Goal: Task Accomplishment & Management: Use online tool/utility

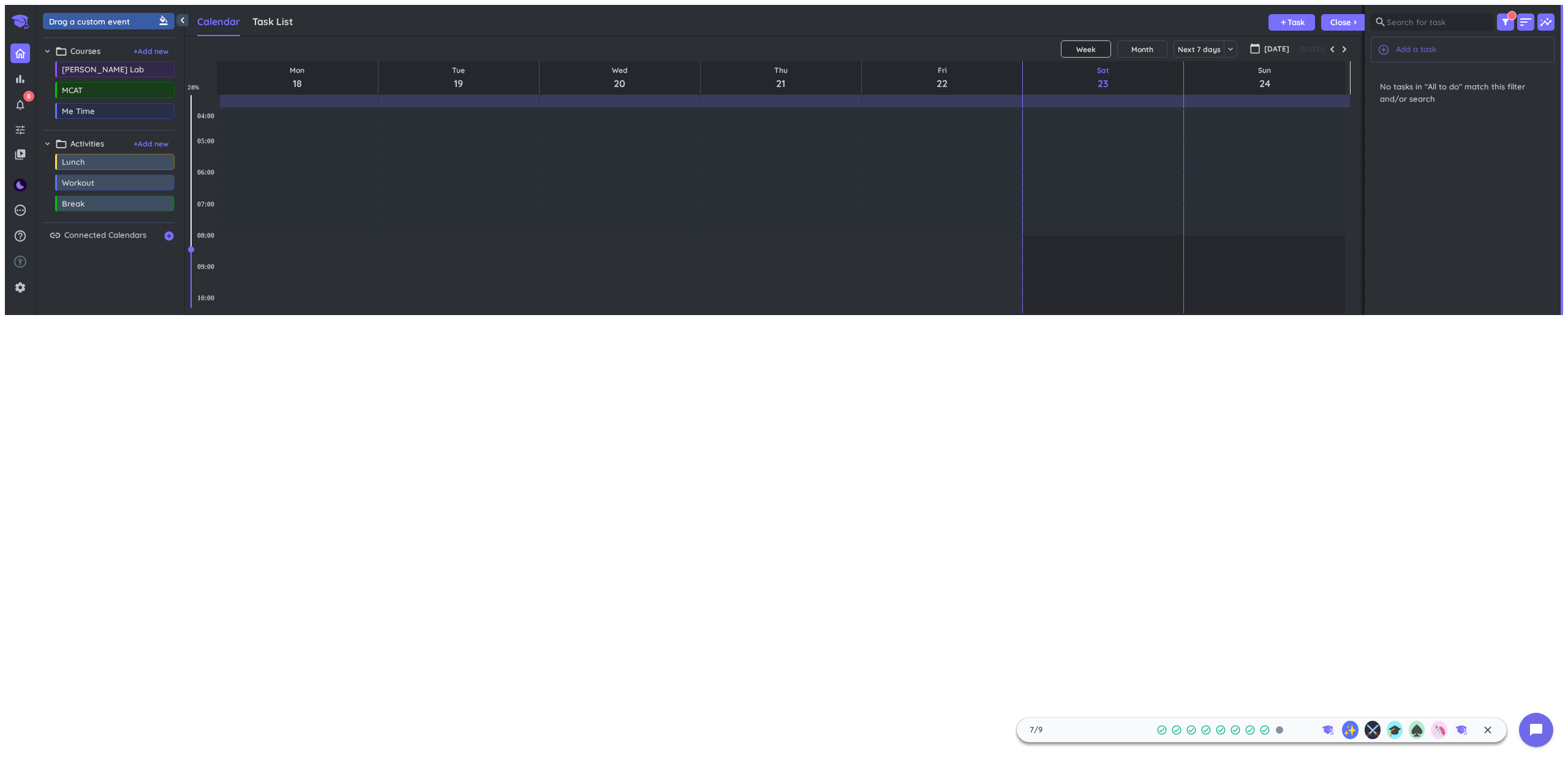
scroll to position [272, 1170]
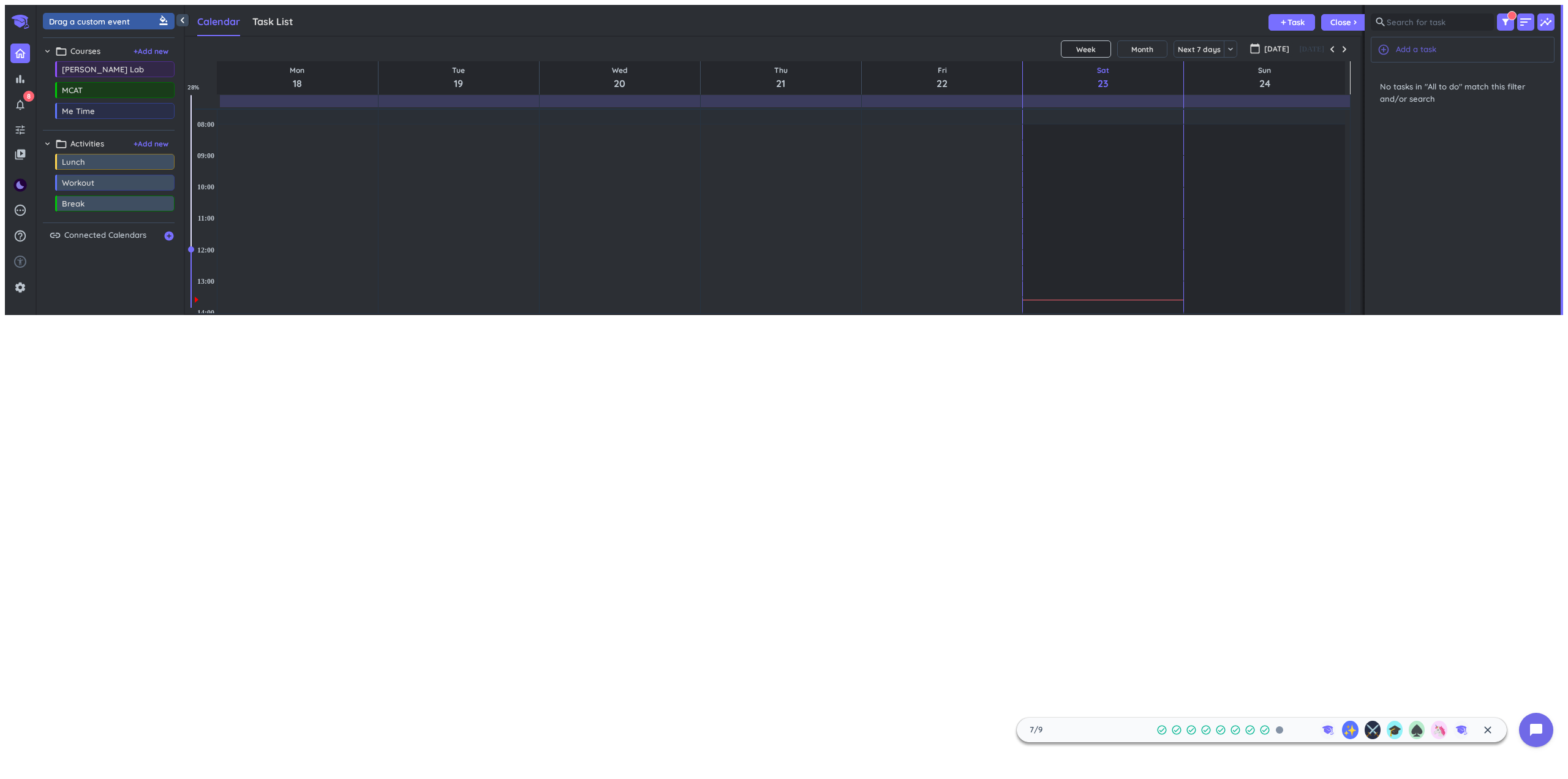
click at [1435, 47] on span "Add a task" at bounding box center [1416, 50] width 40 height 12
type textarea "x"
type textarea "H"
type textarea "x"
type textarea "Ha"
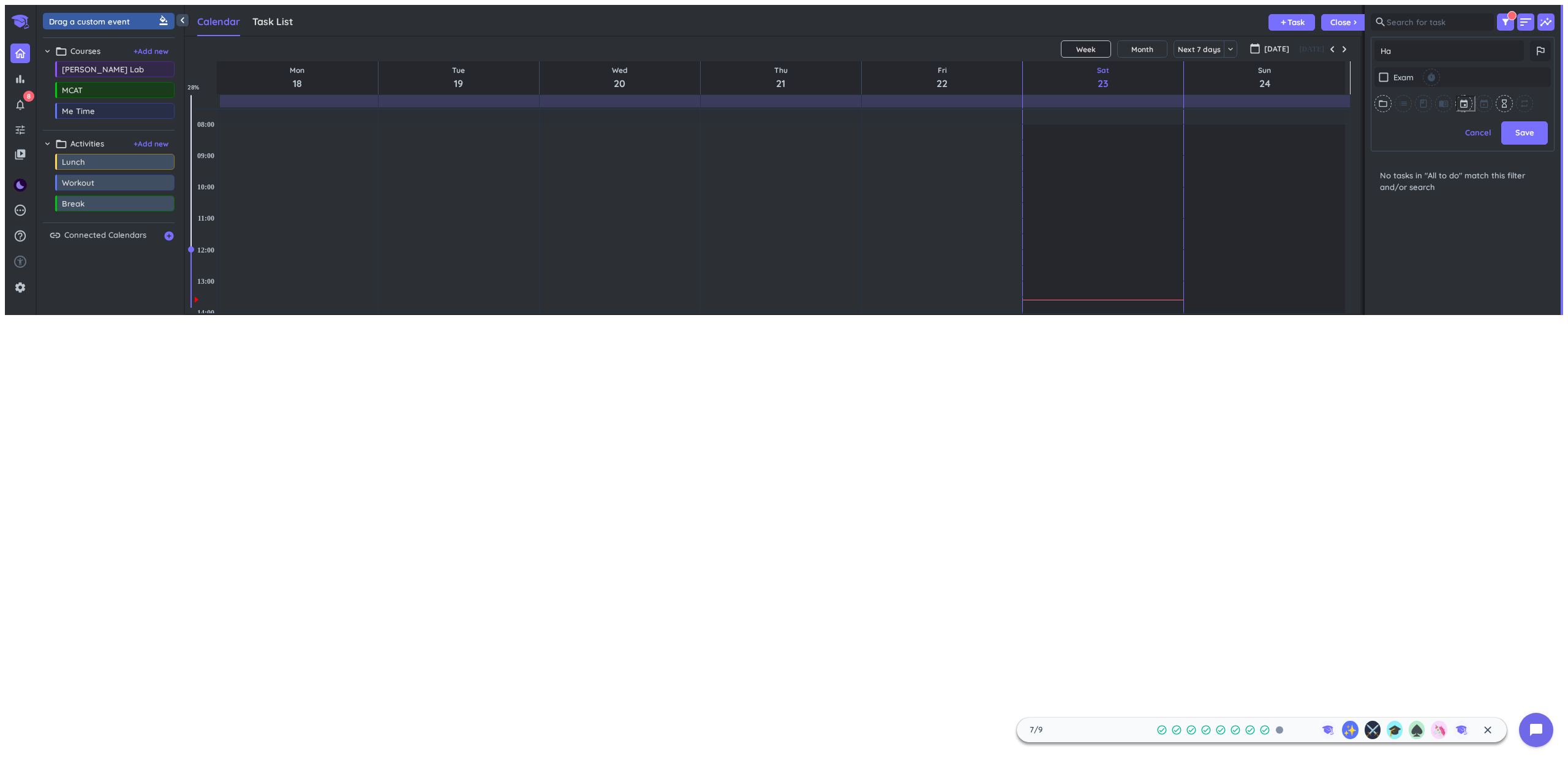
type textarea "x"
type textarea "Har"
type textarea "x"
type textarea "Harv"
type textarea "x"
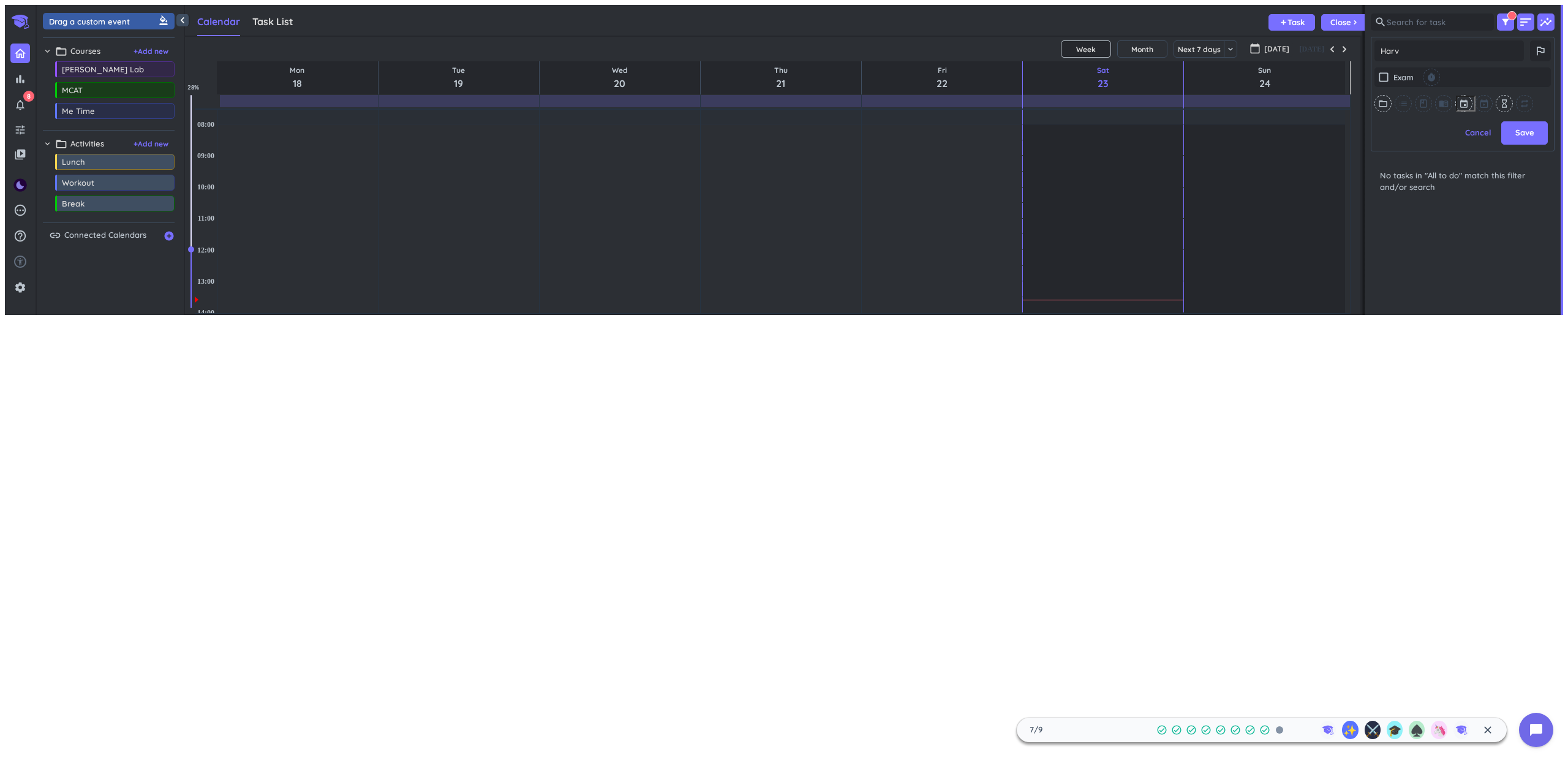
type textarea "[PERSON_NAME]"
type textarea "x"
type textarea "Harves"
type textarea "x"
type textarea "Harvest"
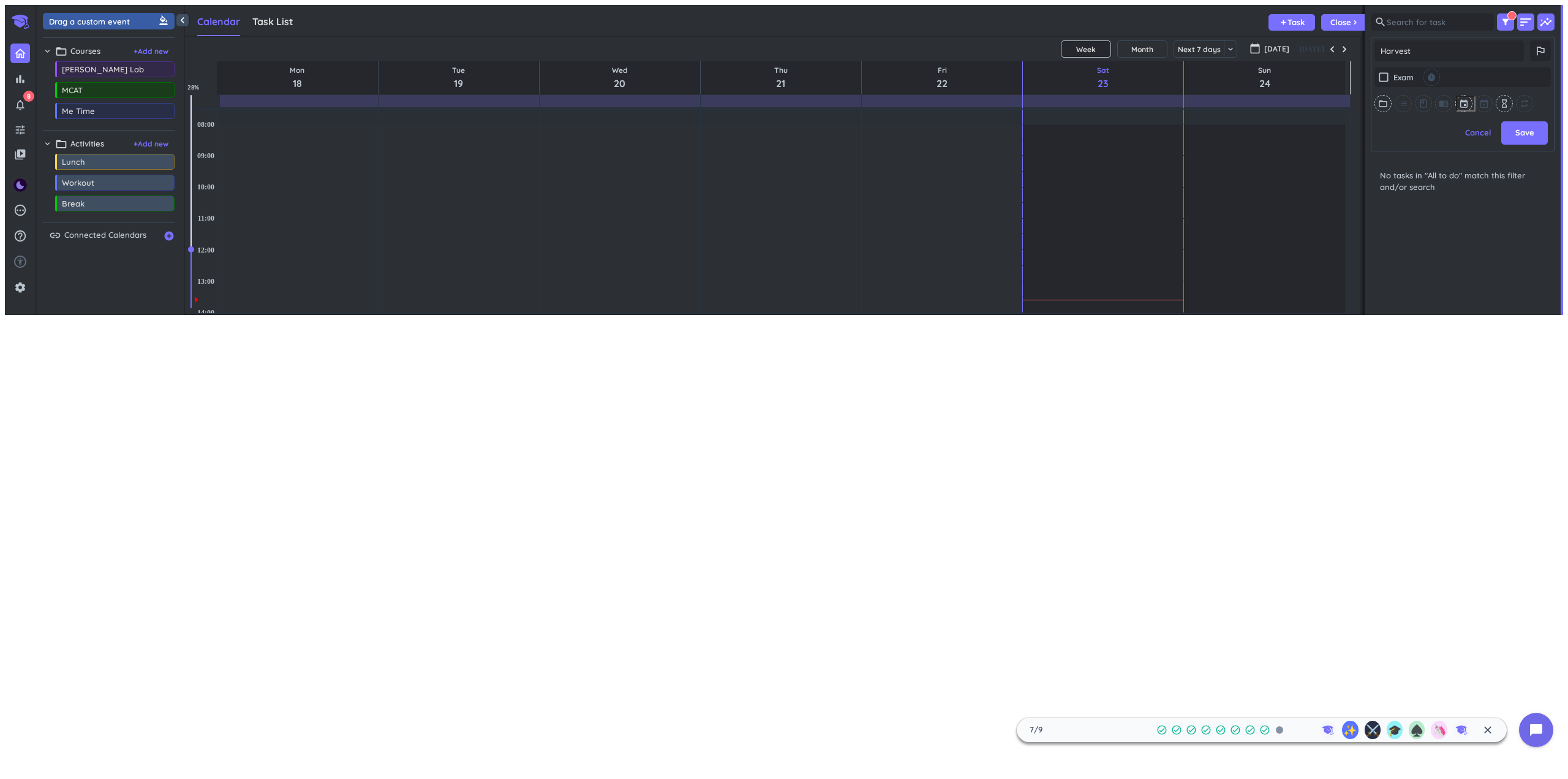
type textarea "x"
type textarea "Harvest"
type textarea "x"
type textarea "Harvest +"
type textarea "x"
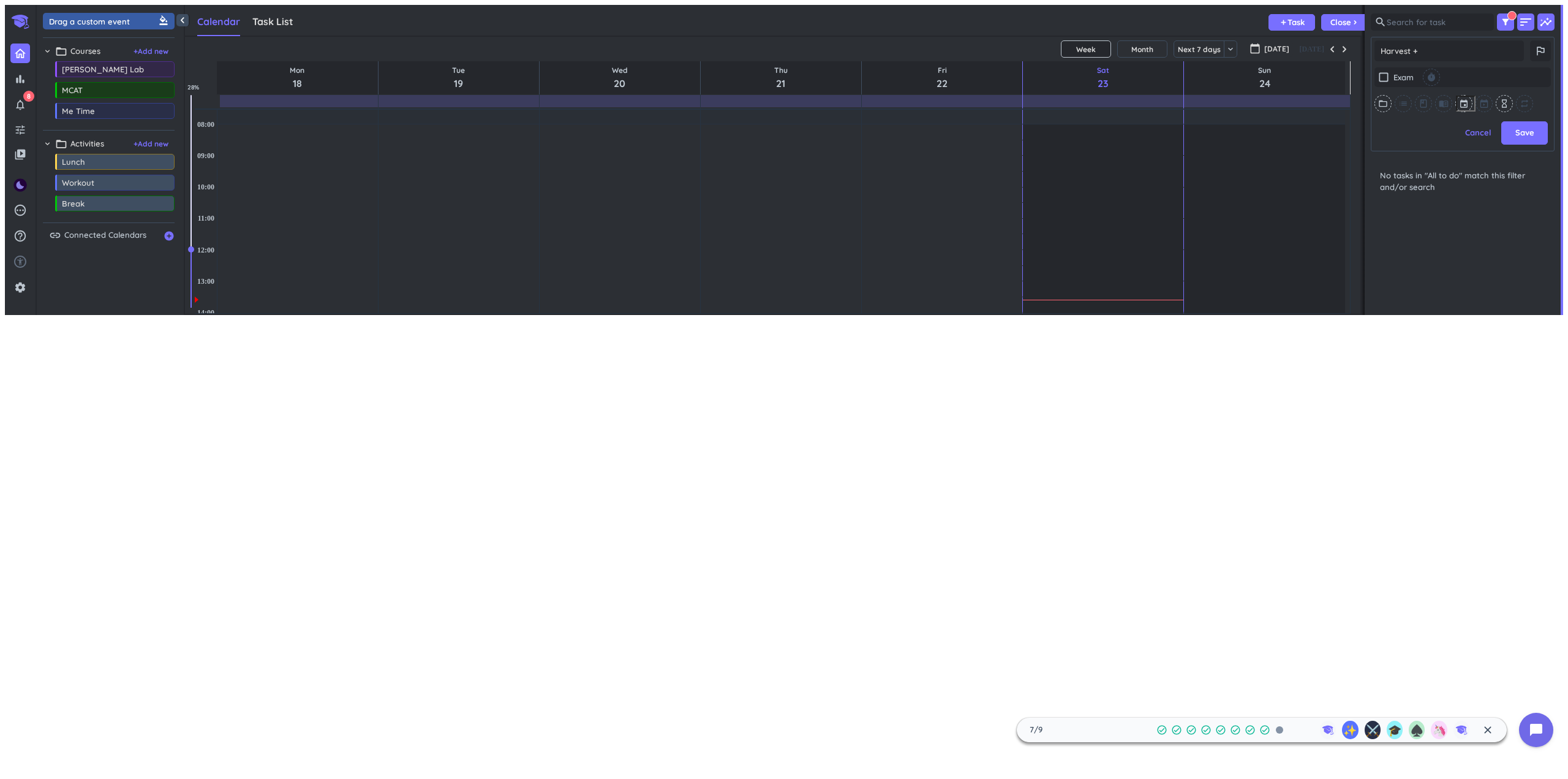
type textarea "Harvest +"
type textarea "x"
type textarea "Harvest + C"
type textarea "x"
type textarea "Harvest + CT"
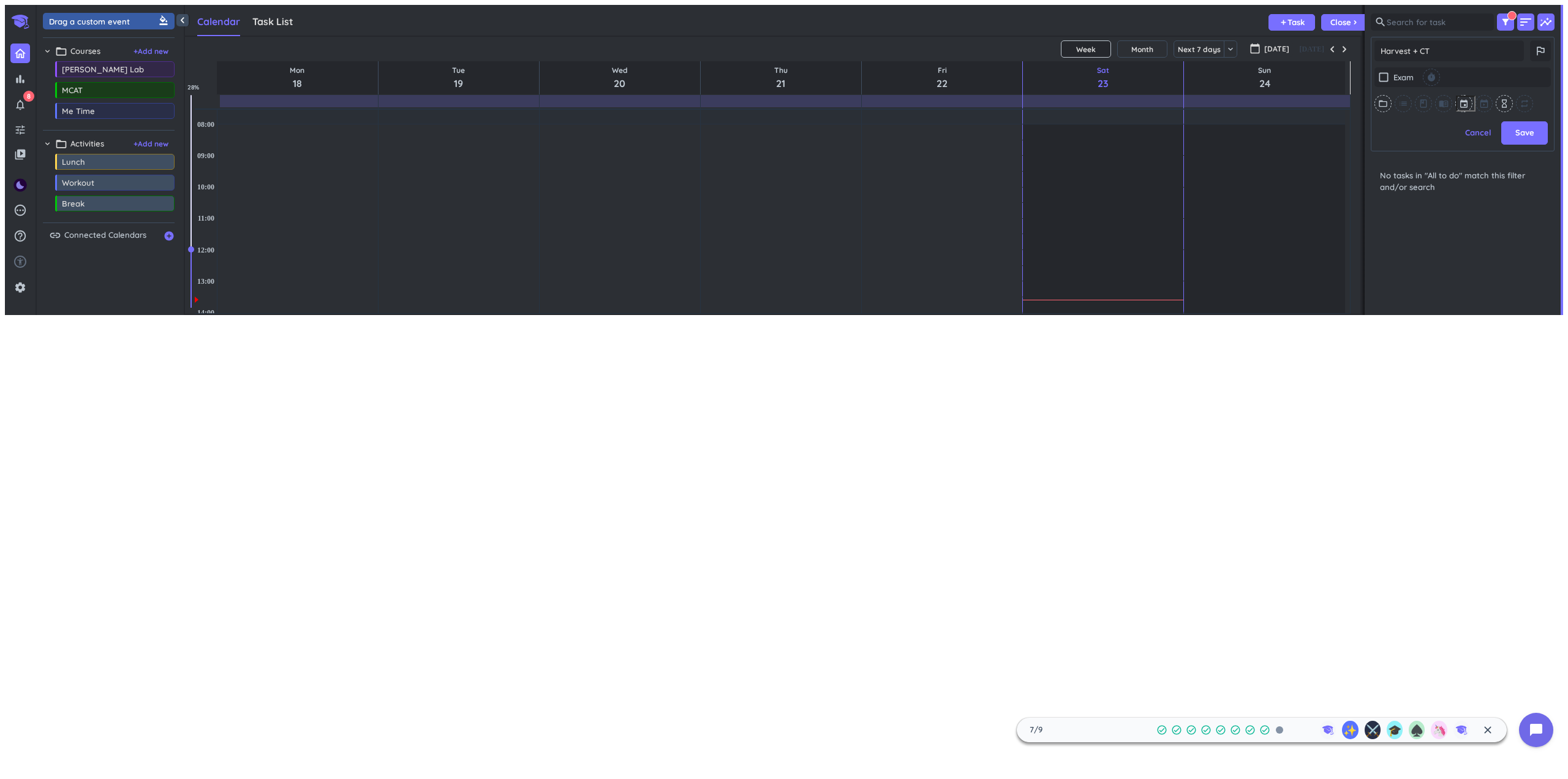
type textarea "x"
type textarea "Harvest + CTG"
click at [1387, 107] on icon "folder_open" at bounding box center [1383, 104] width 9 height 9
click at [1409, 149] on span "[PERSON_NAME] Lab" at bounding box center [1430, 146] width 82 height 12
click at [1522, 106] on input "text" at bounding box center [1532, 103] width 20 height 16
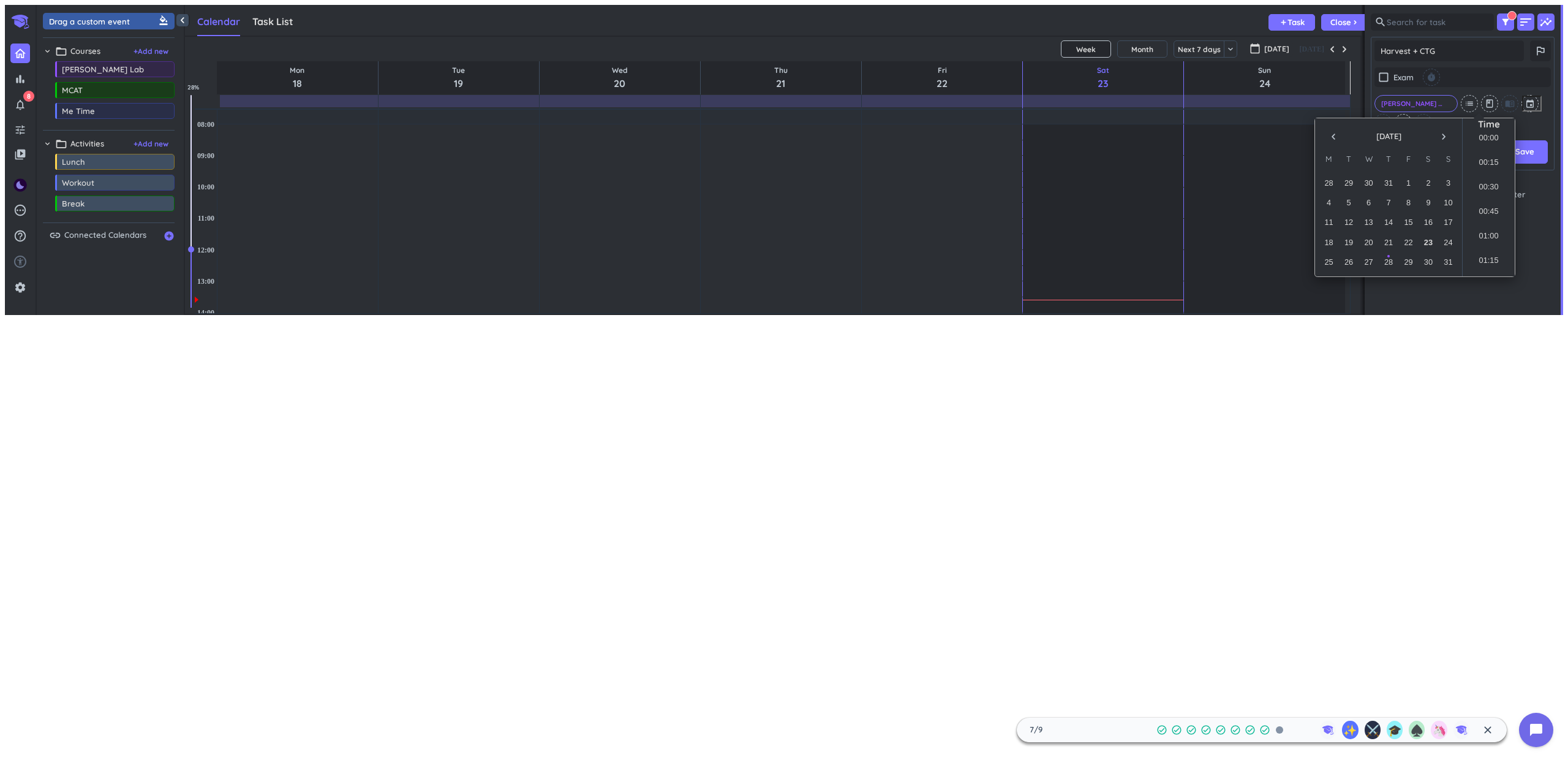
scroll to position [1263, 0]
click at [1332, 262] on div "25" at bounding box center [1329, 262] width 17 height 17
click at [1522, 171] on span "Save" at bounding box center [1524, 170] width 19 height 12
type textarea "x"
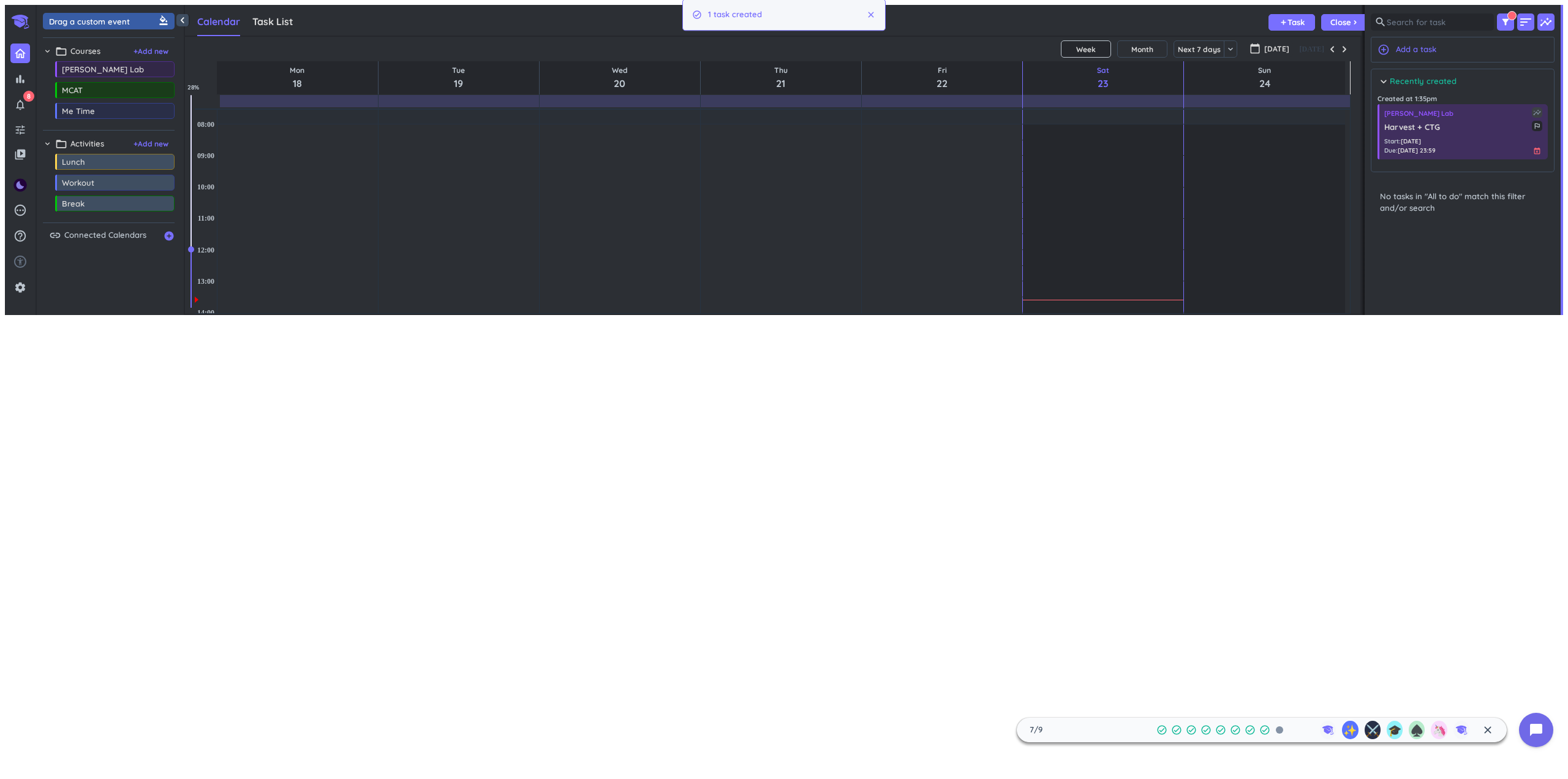
scroll to position [241, 178]
click at [1425, 127] on span "Harvest + CTG" at bounding box center [1458, 127] width 148 height 12
